Goal: Task Accomplishment & Management: Use online tool/utility

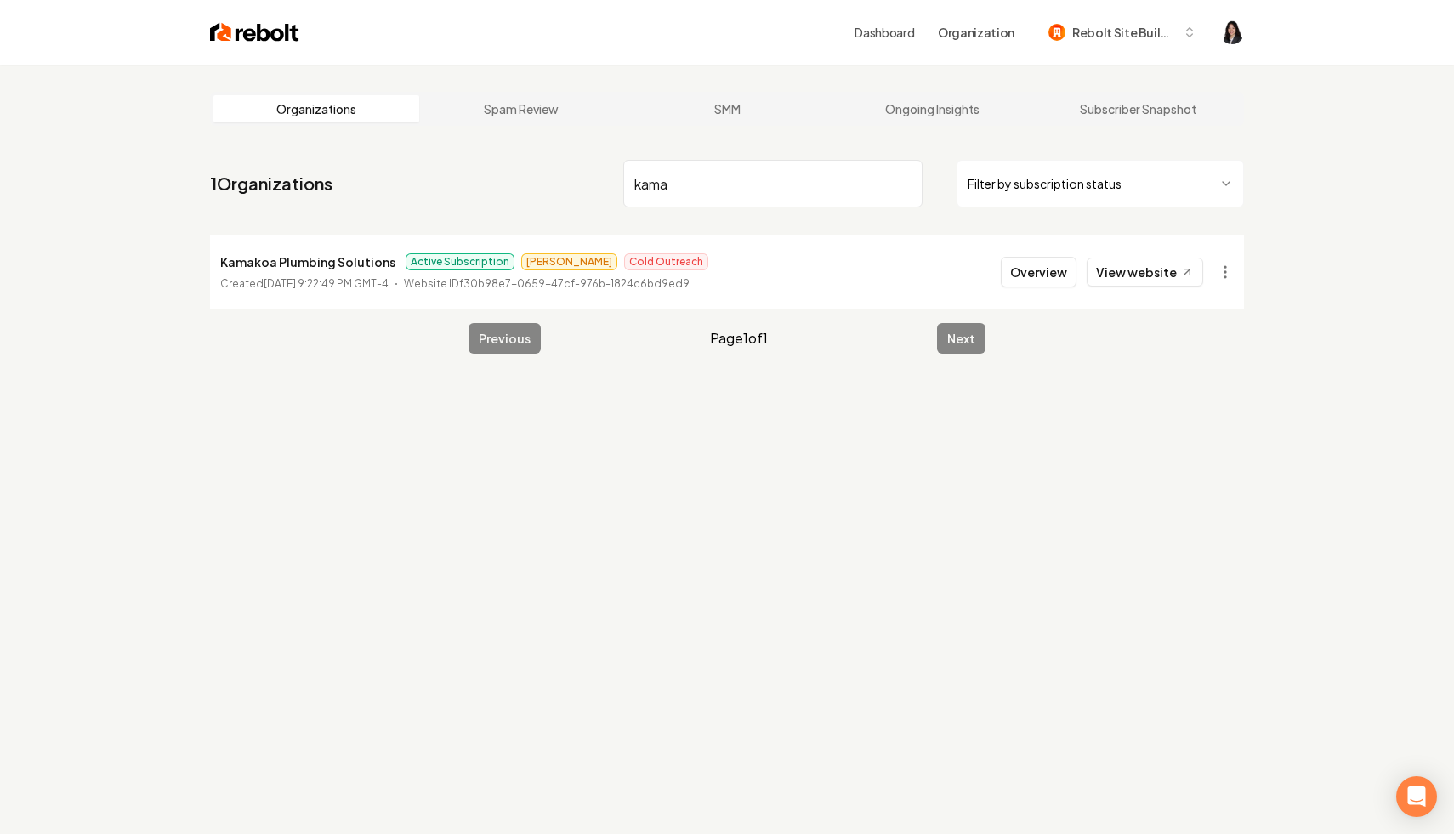
click at [652, 179] on input "kama" at bounding box center [772, 184] width 299 height 48
click at [1220, 280] on html "Dashboard Organization Rebolt Site Builder Organizations Spam Review SMM Ongoin…" at bounding box center [727, 417] width 1454 height 834
click at [1213, 313] on div "Organization Info" at bounding box center [1184, 310] width 108 height 27
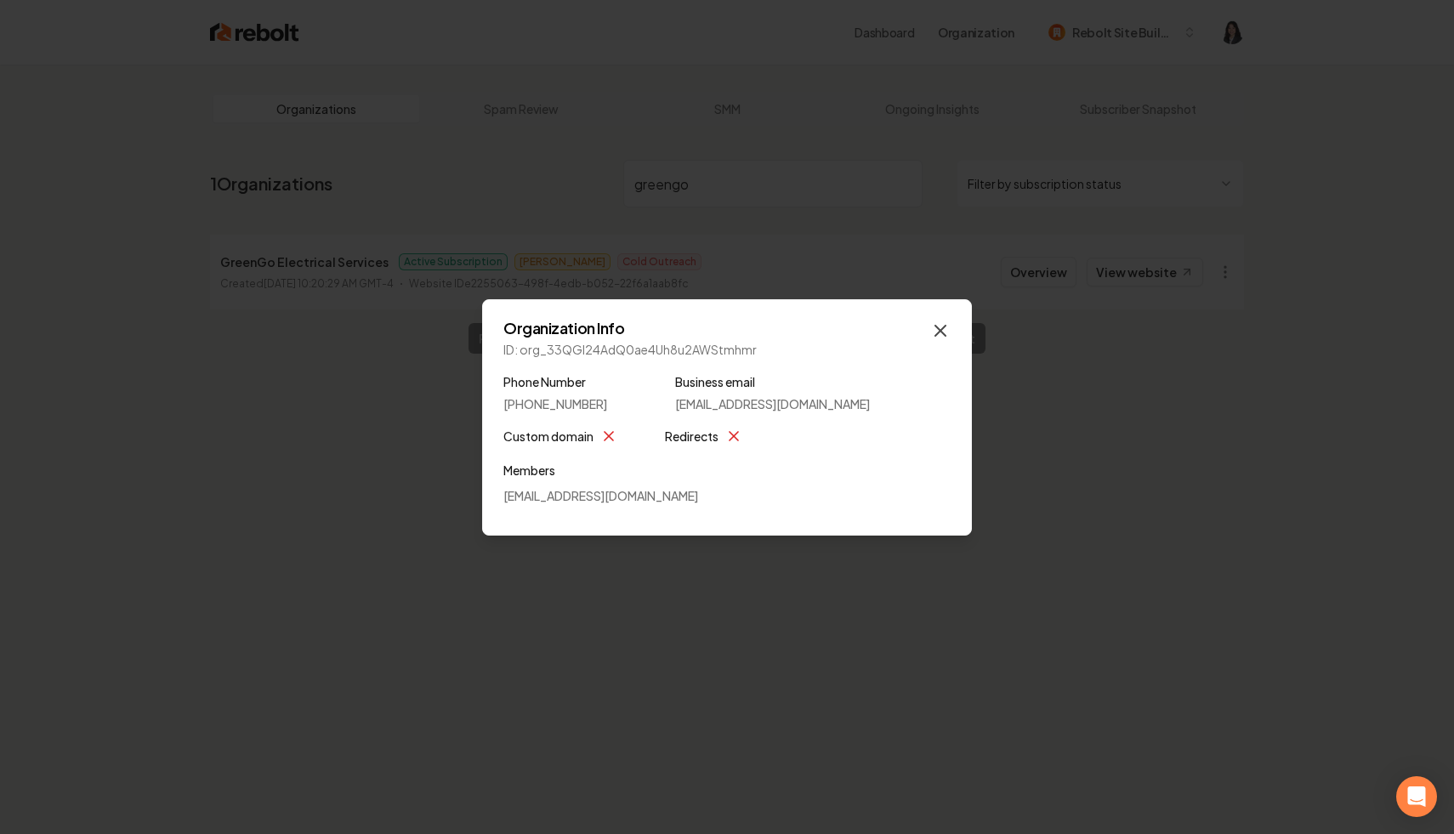
click at [938, 332] on icon "button" at bounding box center [940, 331] width 10 height 10
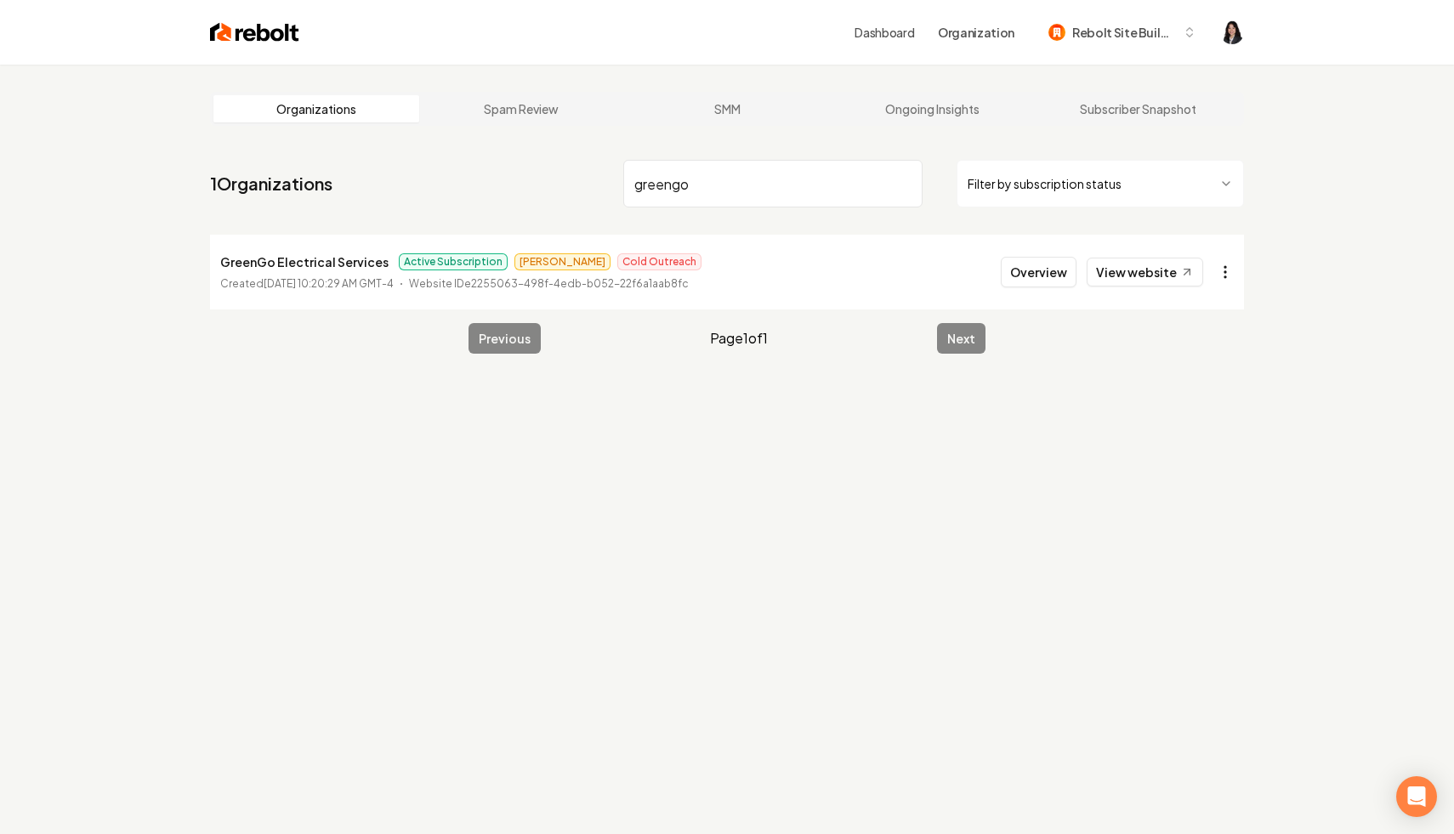
click at [1219, 282] on html "Dashboard Organization Rebolt Site Builder Organizations Spam Review SMM Ongoin…" at bounding box center [727, 417] width 1454 height 834
drag, startPoint x: 826, startPoint y: 190, endPoint x: 655, endPoint y: 193, distance: 171.0
click at [655, 193] on html "Dashboard Organization Rebolt Site Builder Organizations Spam Review SMM Ongoin…" at bounding box center [727, 417] width 1454 height 834
click at [655, 193] on input "greengo" at bounding box center [772, 184] width 299 height 48
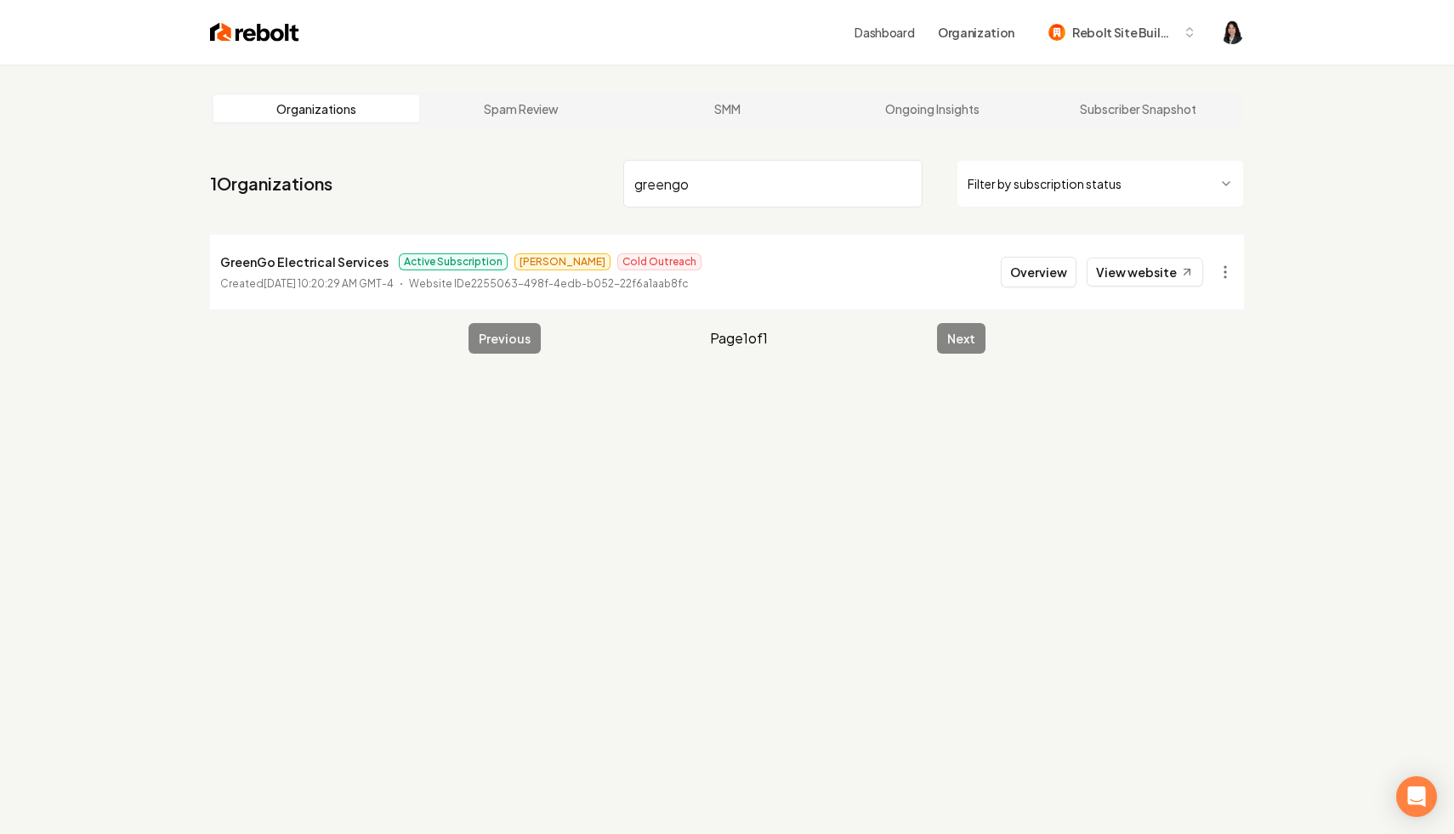
paste input "Tek Overhead Door LLC"
type input "Tek Overhead Door LLC"
click at [906, 185] on input "Tek Overhead Door LLC" at bounding box center [772, 184] width 299 height 48
paste input "Precision Concrete Solutions"
type input "Precision Concrete Solutions"
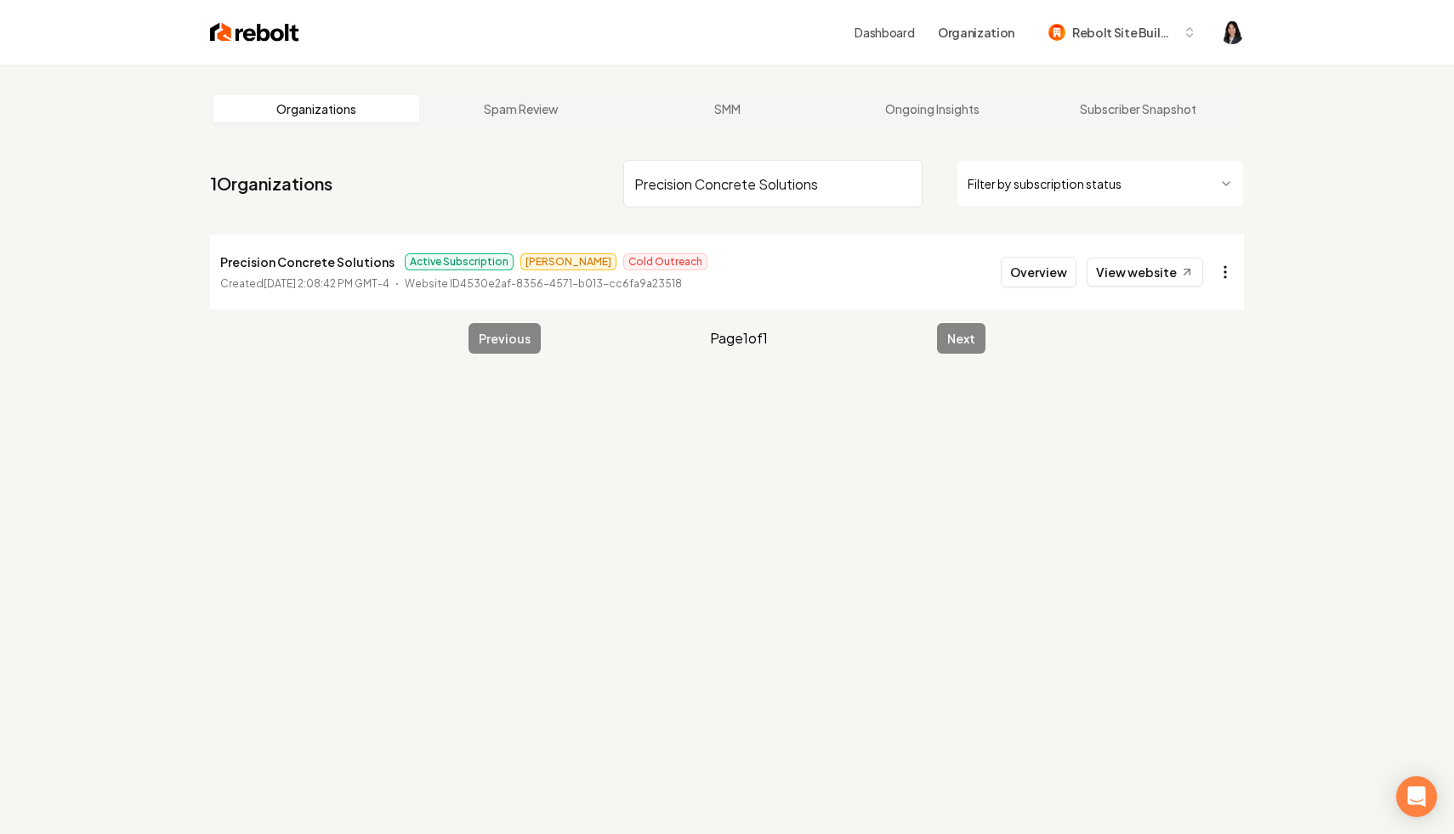
click at [1218, 271] on html "Dashboard Organization Rebolt Site Builder Organizations Spam Review SMM Ongoin…" at bounding box center [727, 417] width 1454 height 834
click at [1195, 416] on link "View in Stripe" at bounding box center [1184, 419] width 108 height 27
click at [1230, 263] on html "Dashboard Organization Rebolt Site Builder Organizations Spam Review SMM Ongoin…" at bounding box center [727, 417] width 1454 height 834
click at [1215, 423] on link "View in Stripe" at bounding box center [1184, 419] width 108 height 27
click at [906, 180] on input "Precision Concrete Solutions" at bounding box center [772, 184] width 299 height 48
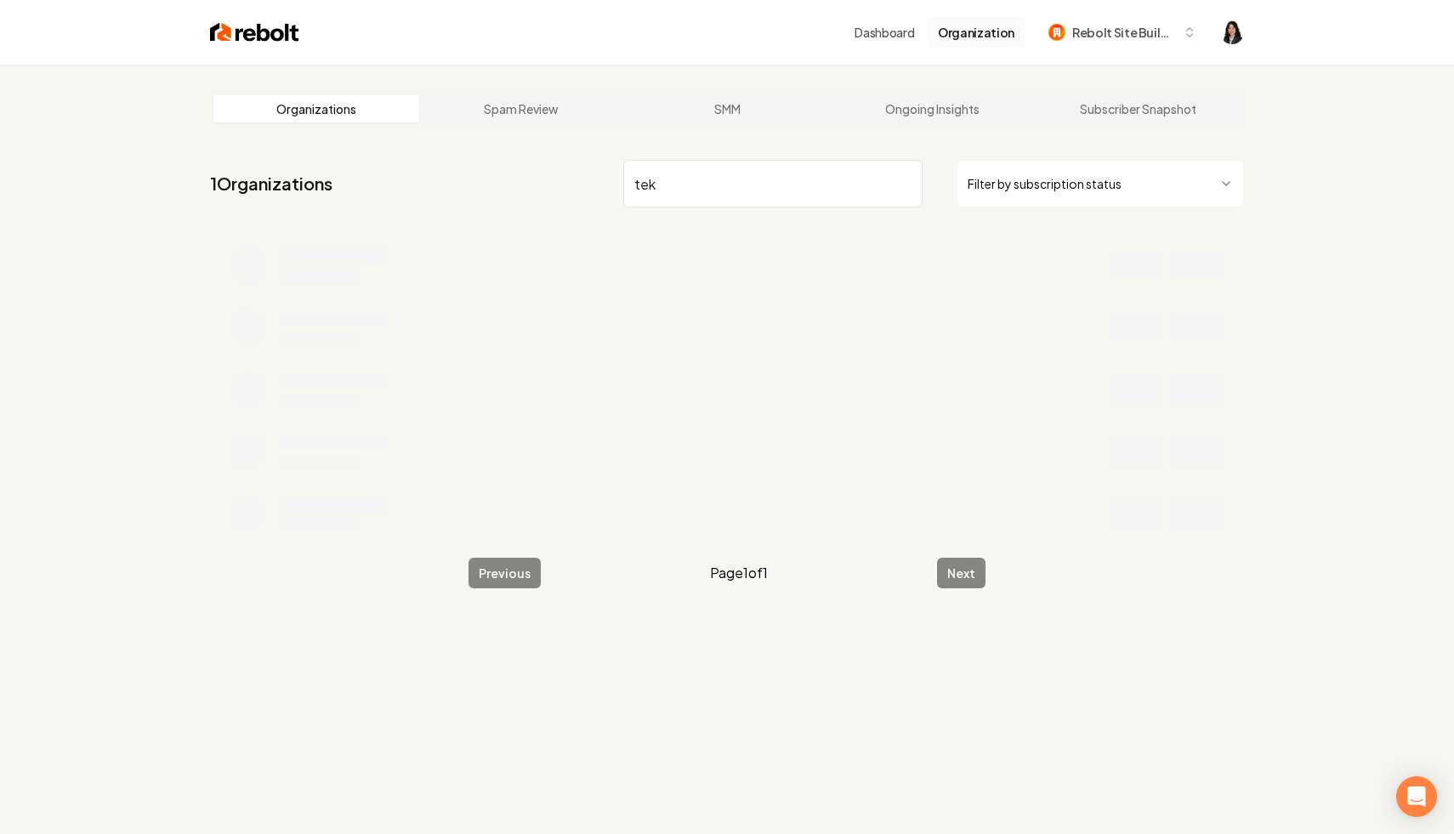
type input "tek"
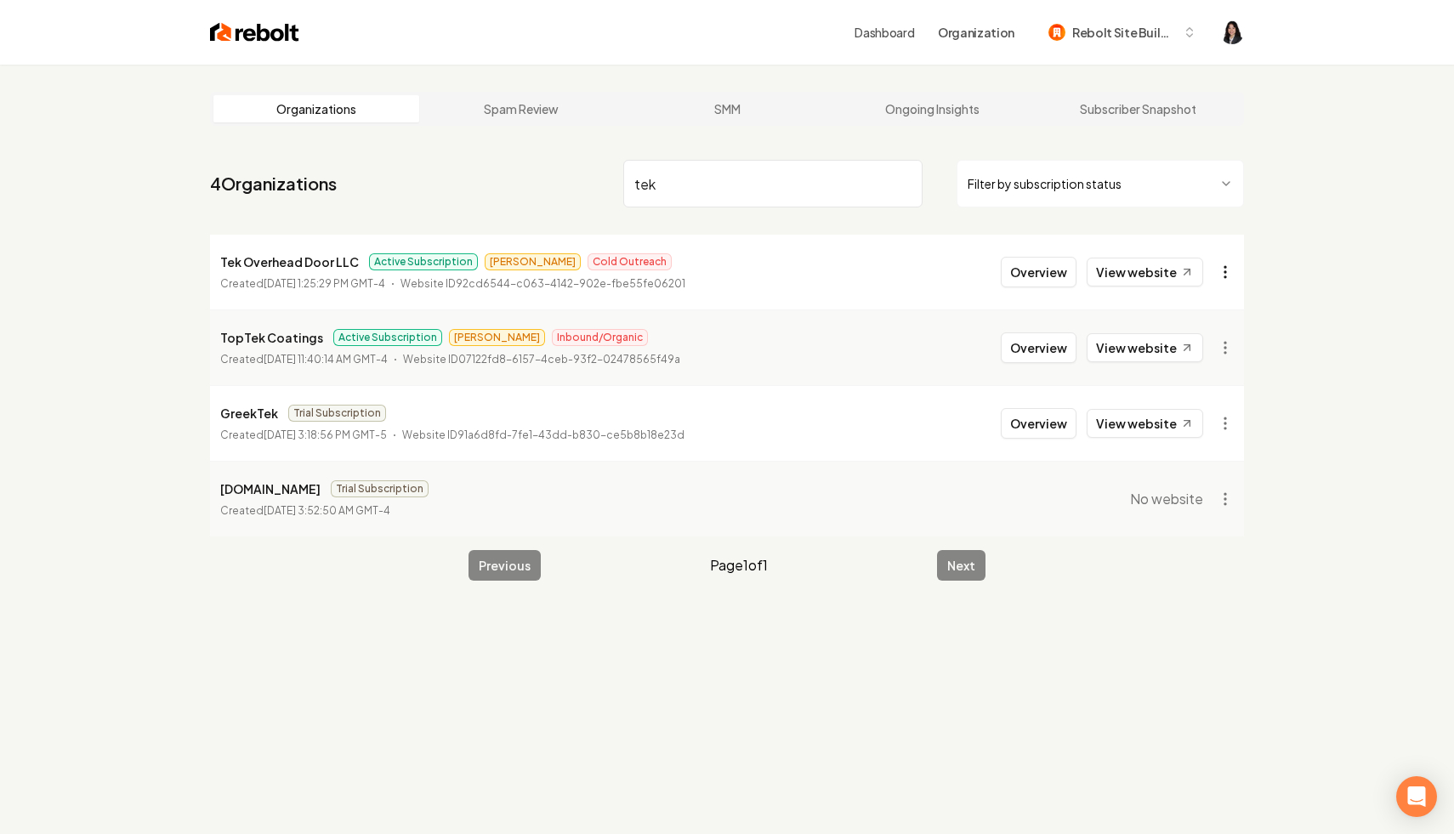
click at [1217, 271] on html "Dashboard Organization Rebolt Site Builder Organizations Spam Review SMM Ongoin…" at bounding box center [727, 417] width 1454 height 834
click at [1211, 423] on link "View in Stripe" at bounding box center [1184, 419] width 108 height 27
